Goal: Transaction & Acquisition: Purchase product/service

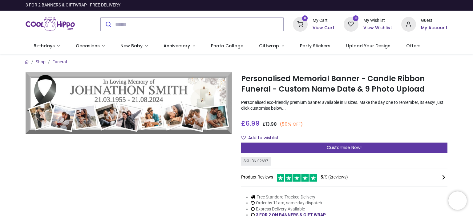
click at [368, 147] on div "Customise Now!" at bounding box center [344, 148] width 206 height 10
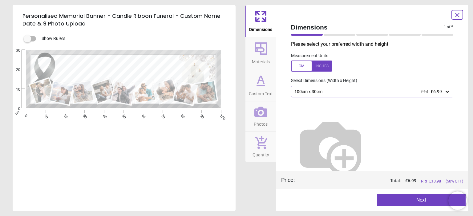
drag, startPoint x: 36, startPoint y: 40, endPoint x: 26, endPoint y: 40, distance: 9.9
click at [26, 40] on div "Show Rulers .cls-1 { filter: url(#drop-shadow-2); } .cls-1, .cls-2, .cls-3, .cl…" at bounding box center [124, 120] width 223 height 181
click at [420, 200] on button "Next" at bounding box center [421, 200] width 89 height 12
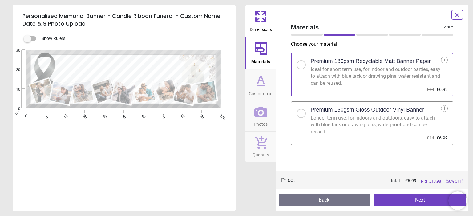
click at [302, 113] on div at bounding box center [301, 114] width 4 height 4
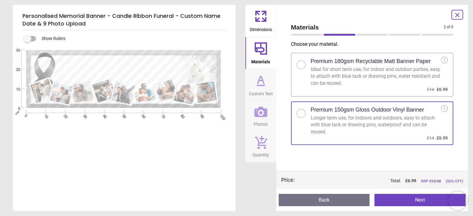
click at [402, 200] on button "Next" at bounding box center [419, 200] width 91 height 12
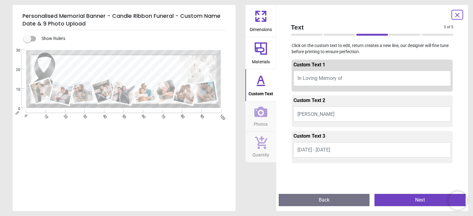
click at [353, 115] on button "JOHNATHON SMITH" at bounding box center [372, 113] width 158 height 15
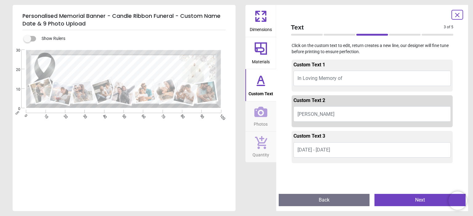
click at [347, 116] on button "JOHNATHON SMITH" at bounding box center [372, 113] width 158 height 15
type textarea "**********"
click at [309, 150] on span "21.03.1955 - 21.08.2024" at bounding box center [313, 150] width 33 height 6
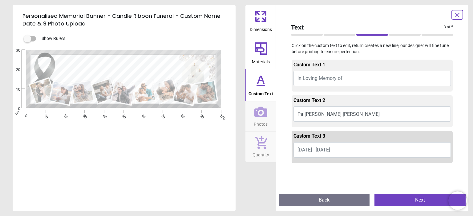
click at [302, 150] on span "21.03.1955 - 21.08.2024" at bounding box center [313, 150] width 33 height 6
click at [343, 149] on button "22/11/35 - 02 August 2025" at bounding box center [372, 149] width 158 height 15
click at [358, 148] on button "22/11/35 - 02 August 2025" at bounding box center [372, 149] width 158 height 15
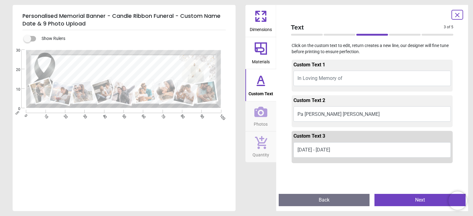
type textarea "**********"
click at [410, 199] on button "Next" at bounding box center [419, 200] width 91 height 12
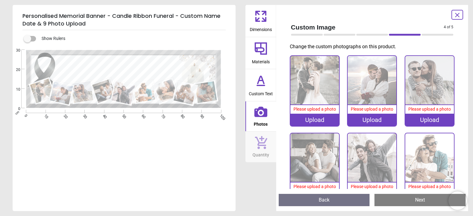
click at [315, 92] on img at bounding box center [314, 80] width 49 height 49
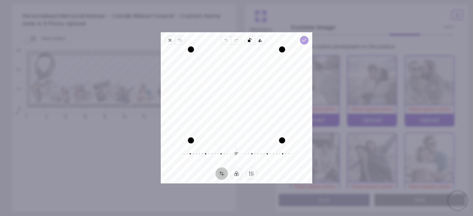
click at [303, 42] on icon "button" at bounding box center [304, 40] width 5 height 5
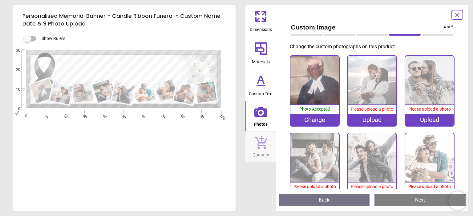
click at [371, 119] on div "Upload" at bounding box center [371, 120] width 49 height 12
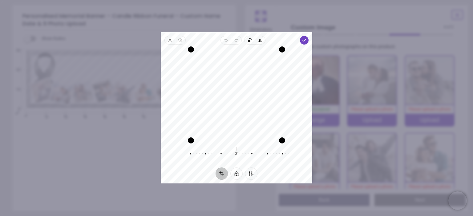
drag, startPoint x: 246, startPoint y: 86, endPoint x: 248, endPoint y: 128, distance: 42.2
click at [248, 128] on div "Recenter" at bounding box center [237, 95] width 142 height 91
click at [284, 141] on div "Drag corner br" at bounding box center [282, 141] width 6 height 6
click at [304, 40] on polyline "button" at bounding box center [303, 40] width 3 height 2
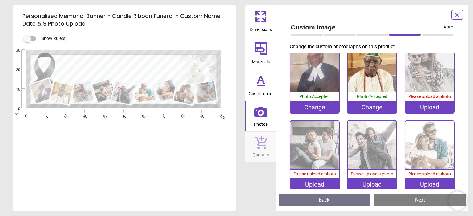
scroll to position [9, 0]
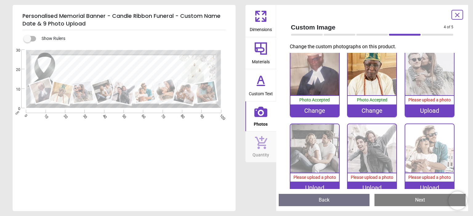
click at [455, 16] on icon at bounding box center [457, 15] width 4 height 4
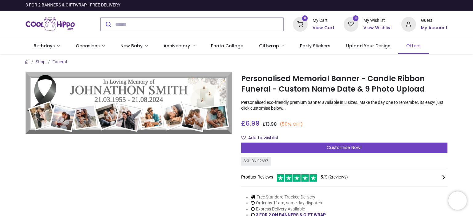
click at [406, 46] on span "Offers" at bounding box center [413, 46] width 14 height 6
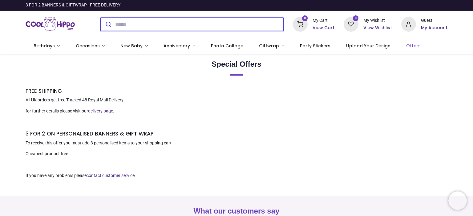
click at [161, 24] on input "search" at bounding box center [199, 25] width 168 height 14
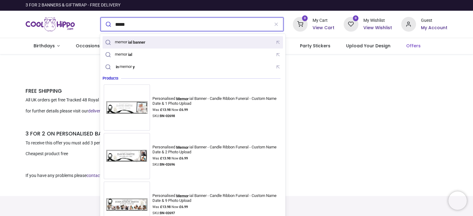
click at [158, 41] on div "memor ial banner" at bounding box center [193, 43] width 178 height 10
type input "**********"
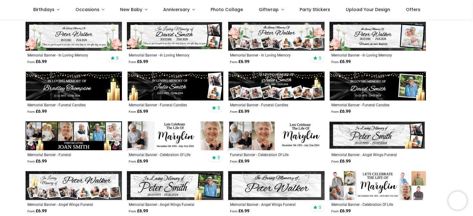
scroll to position [121, 0]
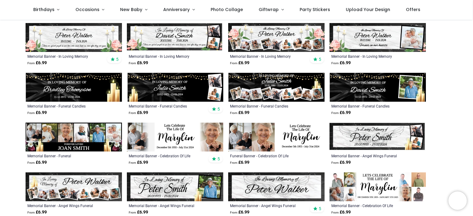
click at [74, 134] on img at bounding box center [74, 137] width 96 height 29
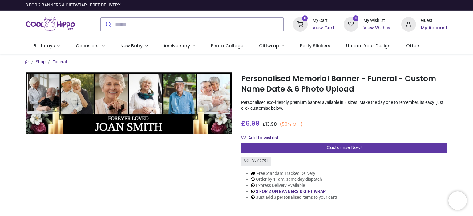
click at [336, 149] on span "Customise Now!" at bounding box center [343, 148] width 35 height 6
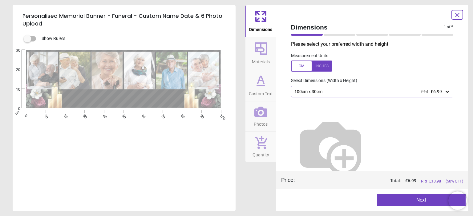
click at [426, 198] on button "Next" at bounding box center [421, 200] width 89 height 12
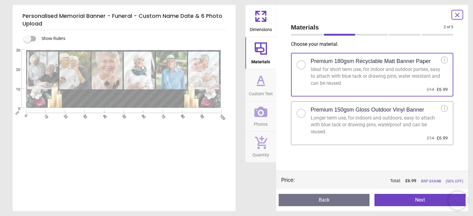
click at [300, 113] on div at bounding box center [301, 114] width 4 height 4
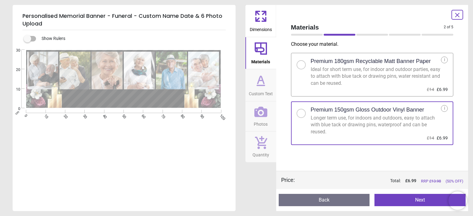
click at [407, 199] on button "Next" at bounding box center [419, 200] width 91 height 12
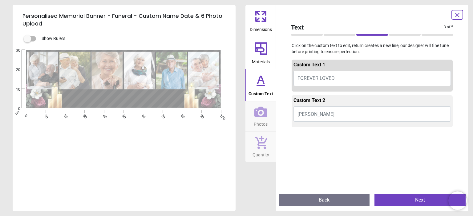
click at [351, 113] on button "JOAN SMITH" at bounding box center [372, 113] width 158 height 15
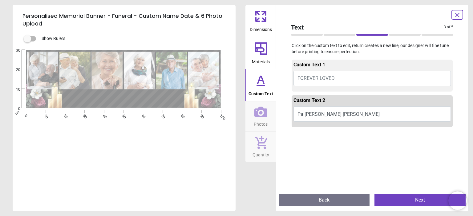
type textarea "**********"
click at [429, 198] on button "Next" at bounding box center [419, 200] width 91 height 12
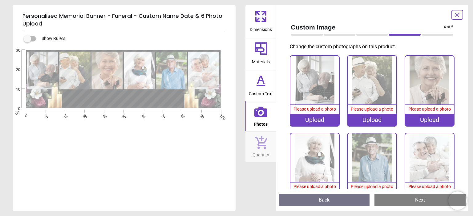
click at [374, 118] on div "Upload" at bounding box center [371, 120] width 49 height 12
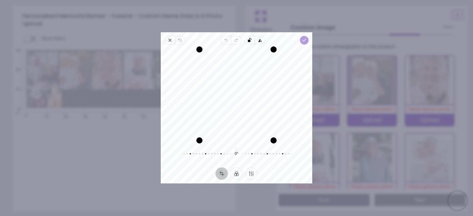
click at [303, 41] on polyline "button" at bounding box center [303, 40] width 3 height 2
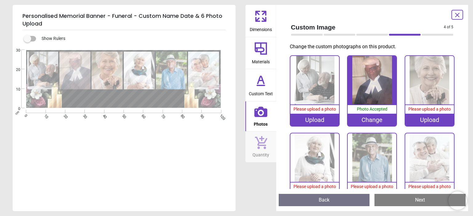
click at [429, 119] on div "Upload" at bounding box center [429, 120] width 49 height 12
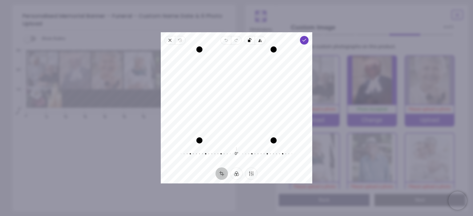
drag, startPoint x: 231, startPoint y: 90, endPoint x: 231, endPoint y: 118, distance: 27.4
click at [231, 118] on div "Recenter" at bounding box center [237, 95] width 142 height 91
click at [305, 40] on polyline "button" at bounding box center [303, 40] width 3 height 2
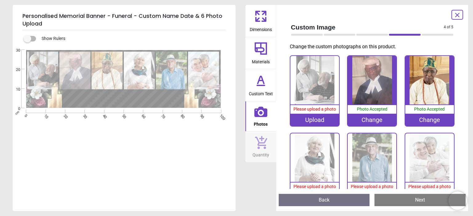
click at [317, 118] on div "Upload" at bounding box center [314, 120] width 49 height 12
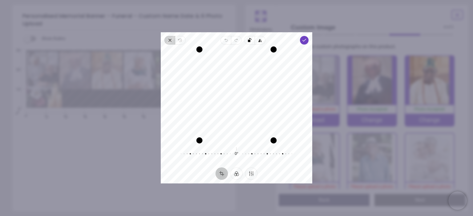
click at [169, 39] on icon "button" at bounding box center [169, 40] width 5 height 5
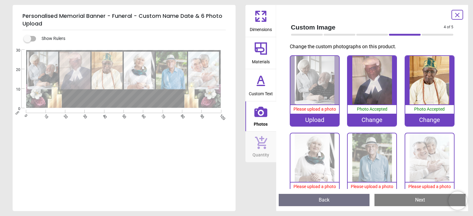
scroll to position [19, 0]
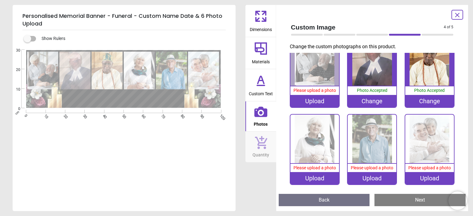
click at [429, 177] on div "Upload" at bounding box center [429, 178] width 49 height 12
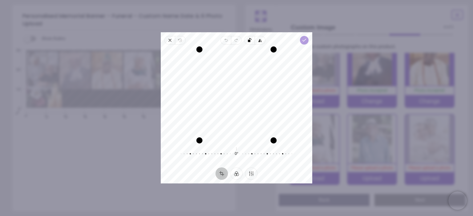
click at [305, 40] on polyline "button" at bounding box center [303, 40] width 3 height 2
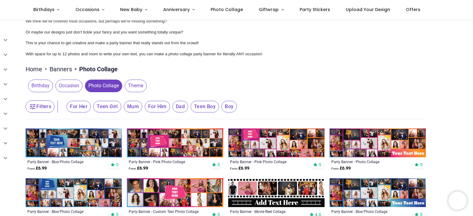
scroll to position [46, 0]
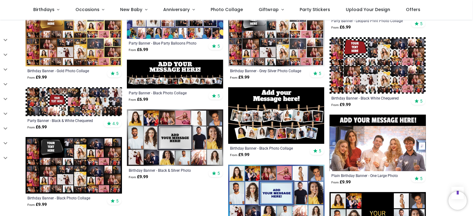
scroll to position [522, 0]
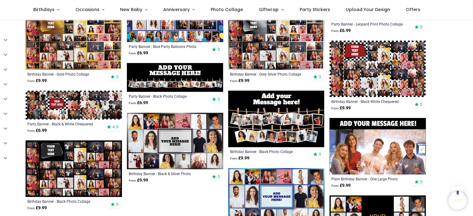
click at [288, 120] on img at bounding box center [276, 119] width 96 height 57
